Goal: Task Accomplishment & Management: Manage account settings

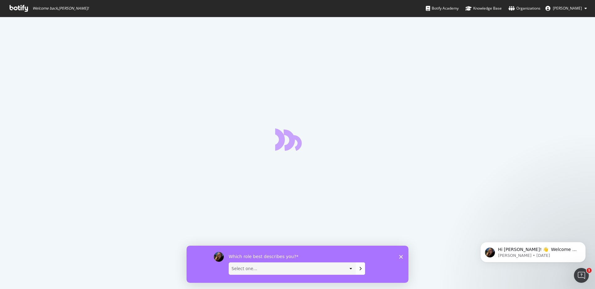
click at [401, 258] on icon "Close survey" at bounding box center [401, 257] width 4 height 4
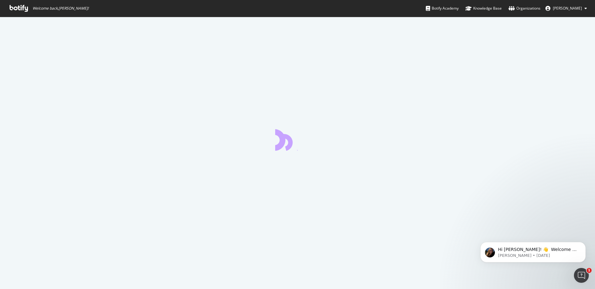
click at [24, 8] on icon at bounding box center [19, 8] width 18 height 7
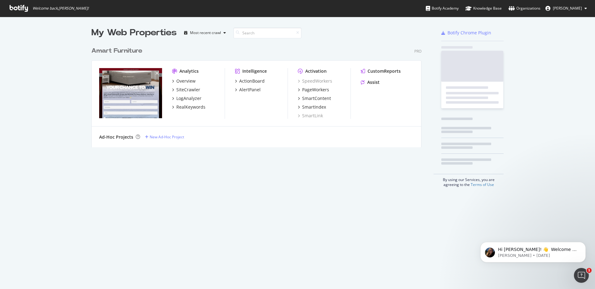
scroll to position [104, 330]
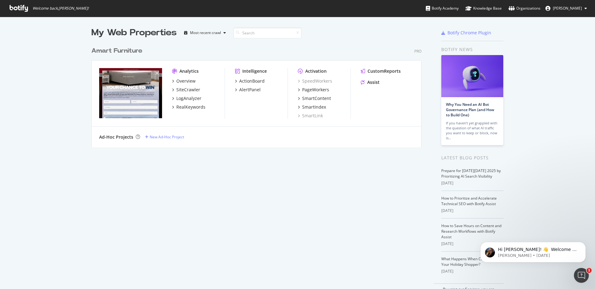
click at [568, 36] on div "My Web Properties Most recent crawl Amart Furniture Pro Analytics Overview Site…" at bounding box center [297, 162] width 595 height 290
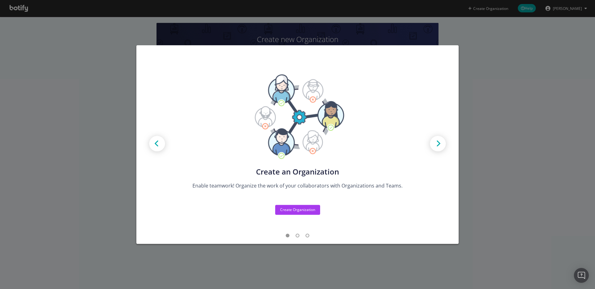
click at [498, 113] on div "Create new Projects for your Teams Create the exact model that matches your Org…" at bounding box center [297, 144] width 595 height 289
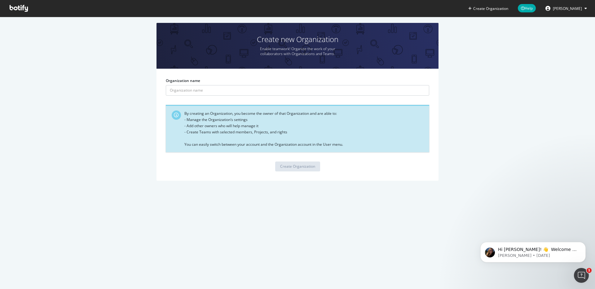
click at [576, 8] on span "[PERSON_NAME]" at bounding box center [567, 8] width 29 height 5
click at [475, 67] on div "Create new Organization Enable teamwork! Organize the work of your collaborator…" at bounding box center [297, 105] width 576 height 164
click at [19, 8] on icon at bounding box center [19, 8] width 18 height 7
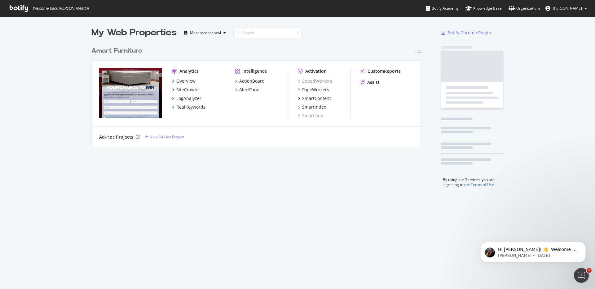
scroll to position [104, 330]
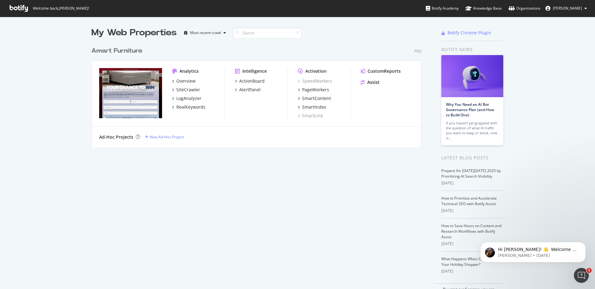
click at [132, 50] on div "Amart Furniture" at bounding box center [116, 50] width 51 height 9
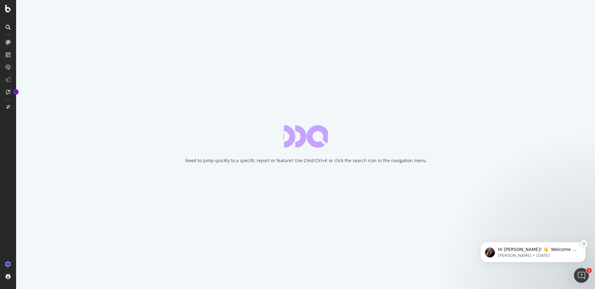
click at [584, 243] on icon "Dismiss notification" at bounding box center [583, 243] width 3 height 3
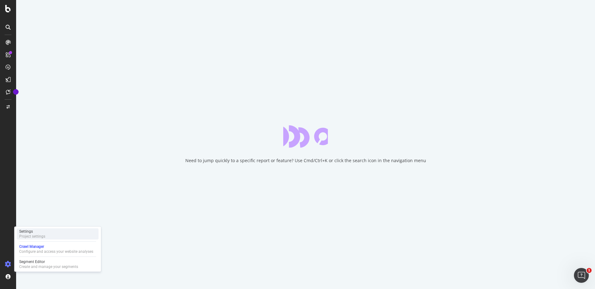
click at [37, 233] on div "Settings" at bounding box center [32, 231] width 26 height 5
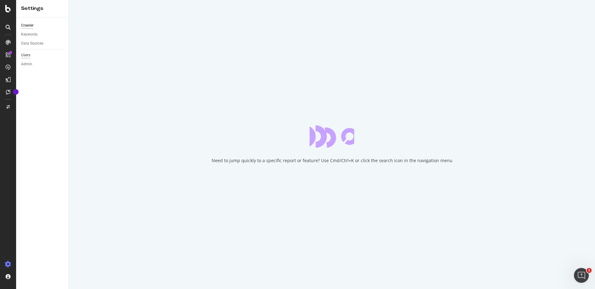
click at [29, 54] on div "Users" at bounding box center [25, 55] width 9 height 7
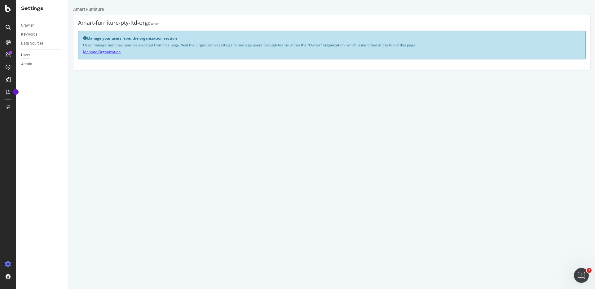
click at [104, 52] on link "Manage Organization" at bounding box center [101, 51] width 37 height 5
click at [27, 27] on div "Crawler" at bounding box center [27, 25] width 13 height 7
